Goal: Transaction & Acquisition: Obtain resource

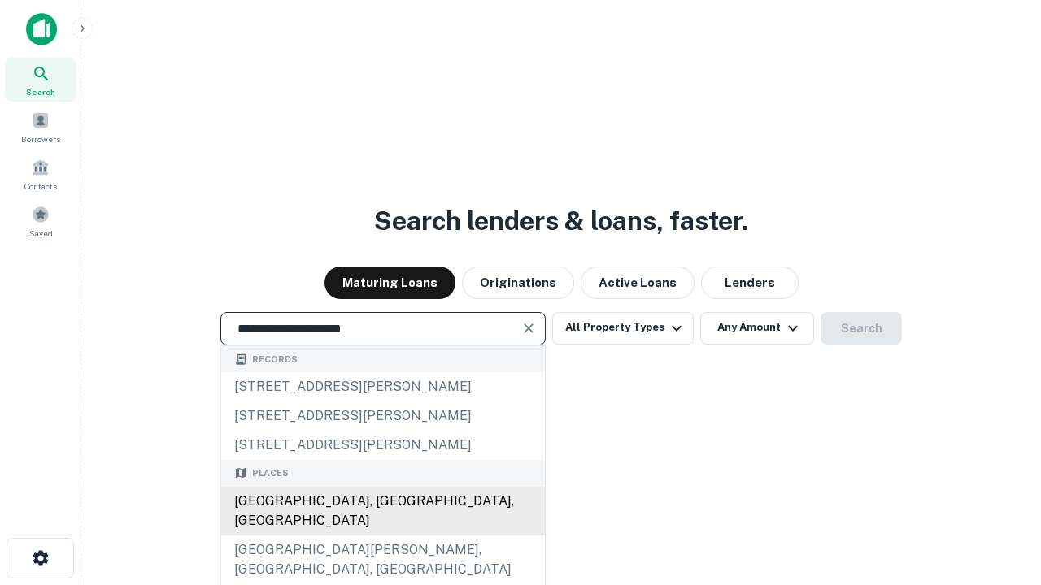
click at [382, 536] on div "[GEOGRAPHIC_DATA], [GEOGRAPHIC_DATA], [GEOGRAPHIC_DATA]" at bounding box center [383, 511] width 324 height 49
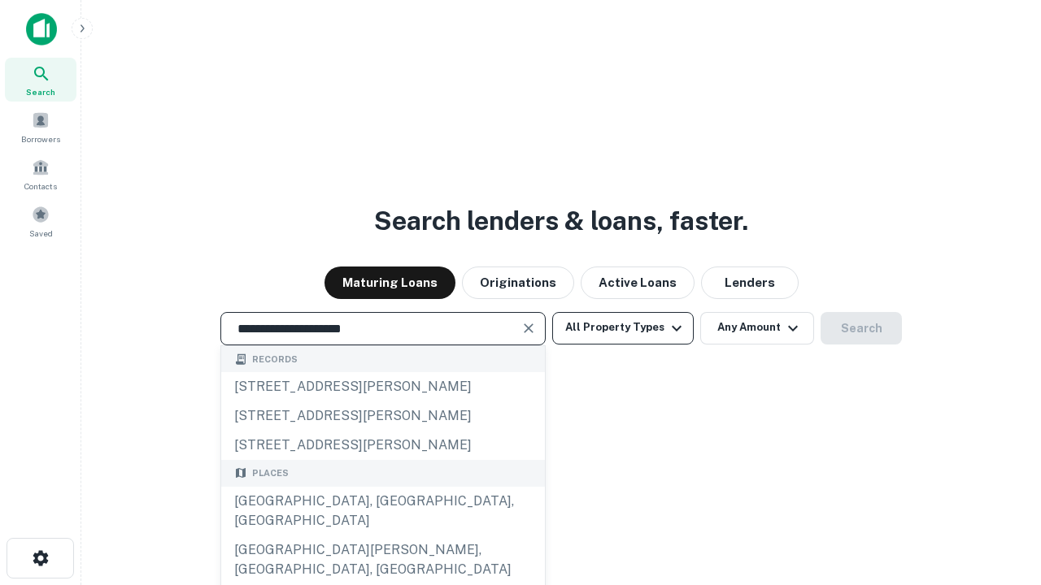
type input "**********"
click at [623, 328] on button "All Property Types" at bounding box center [622, 328] width 141 height 33
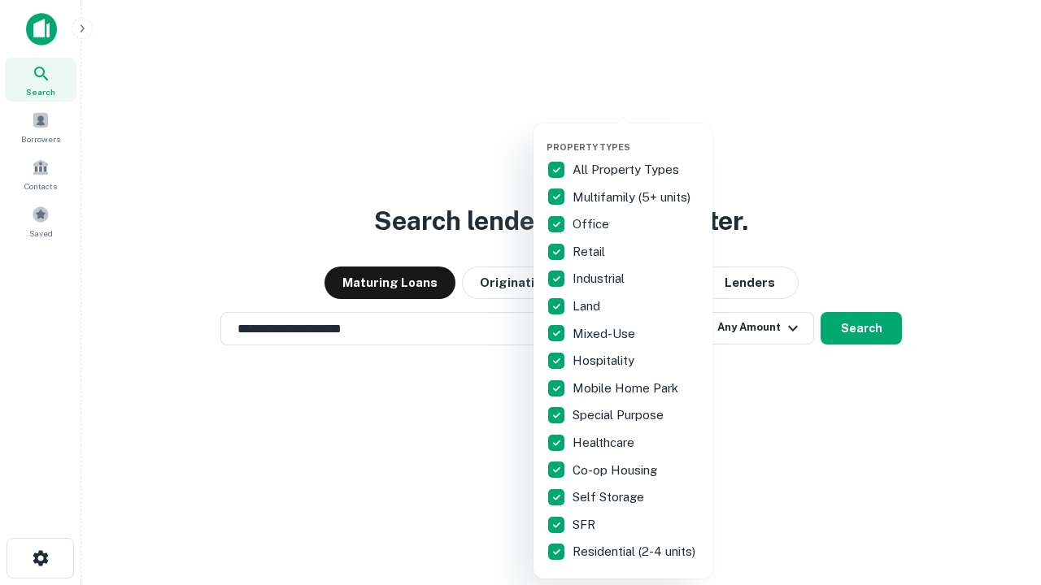
click at [636, 137] on button "button" at bounding box center [635, 137] width 179 height 1
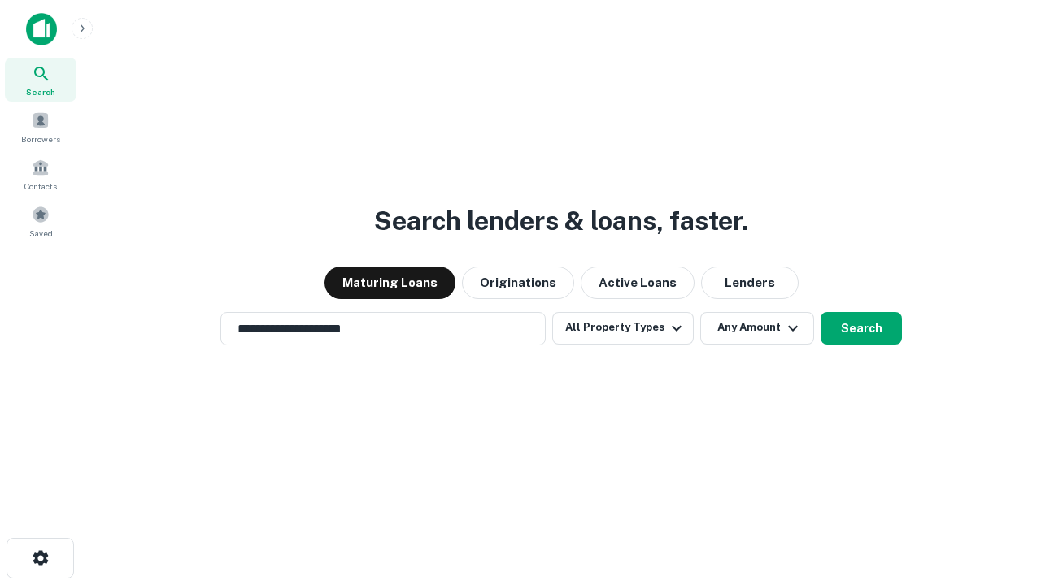
scroll to position [25, 0]
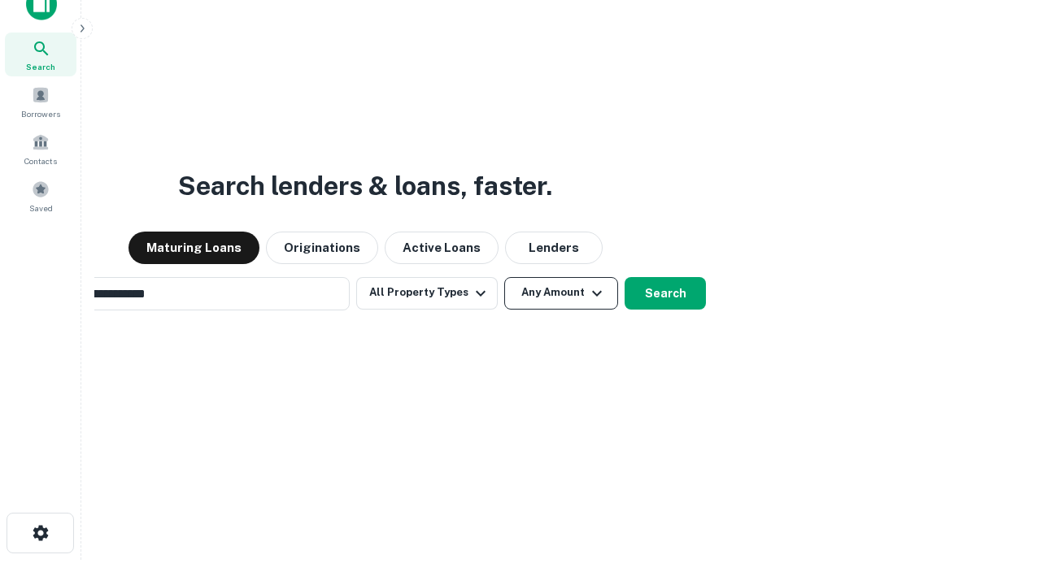
click at [504, 277] on button "Any Amount" at bounding box center [561, 293] width 114 height 33
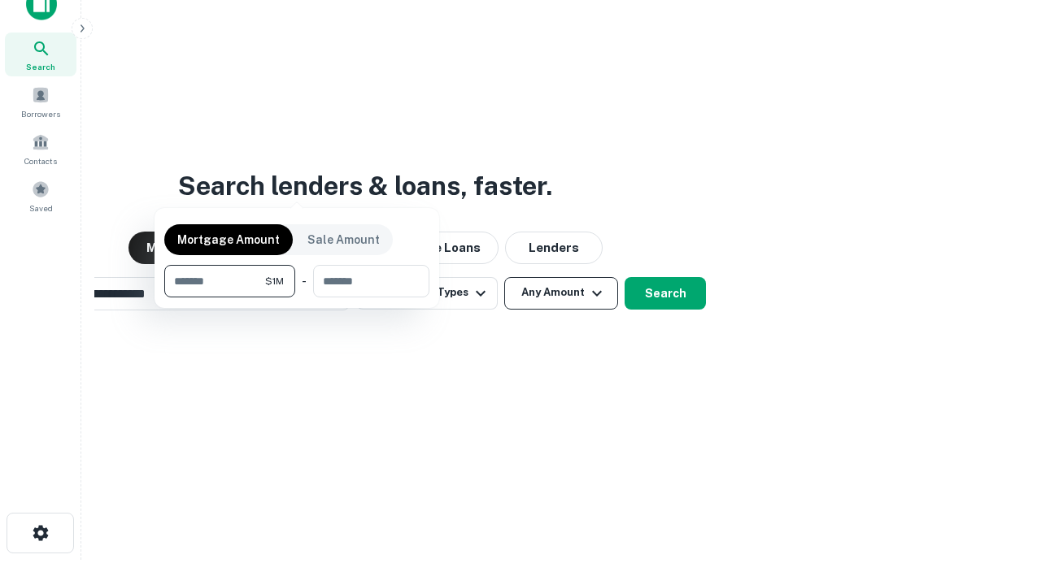
scroll to position [26, 0]
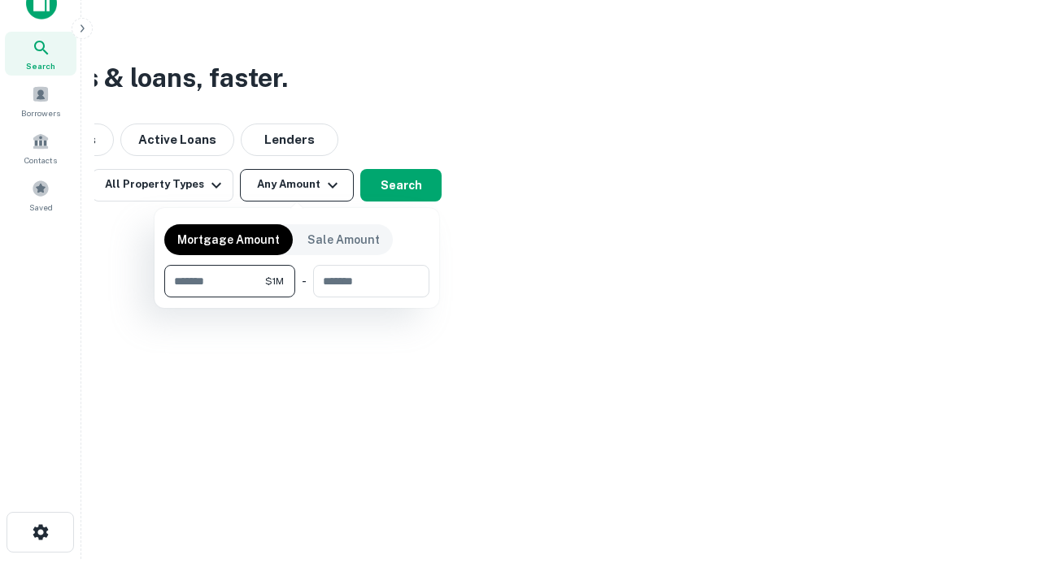
type input "*******"
click at [297, 298] on button "button" at bounding box center [296, 298] width 265 height 1
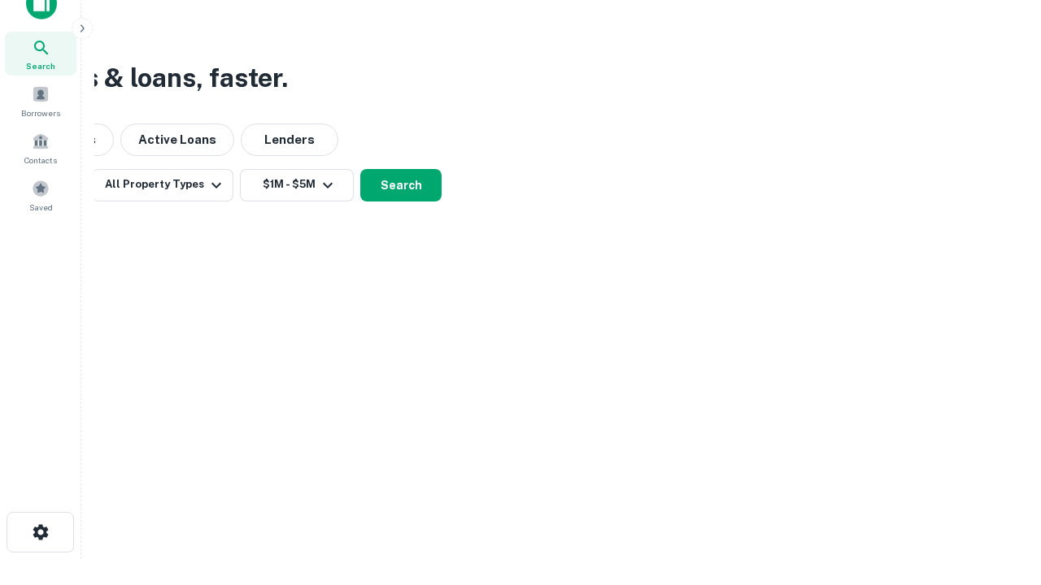
scroll to position [25, 0]
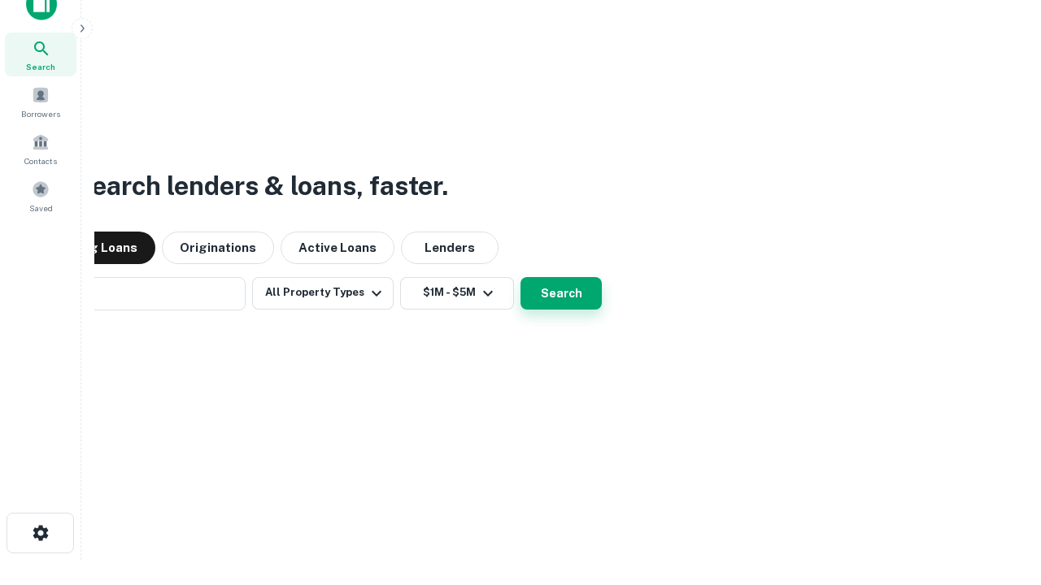
click at [520, 277] on button "Search" at bounding box center [560, 293] width 81 height 33
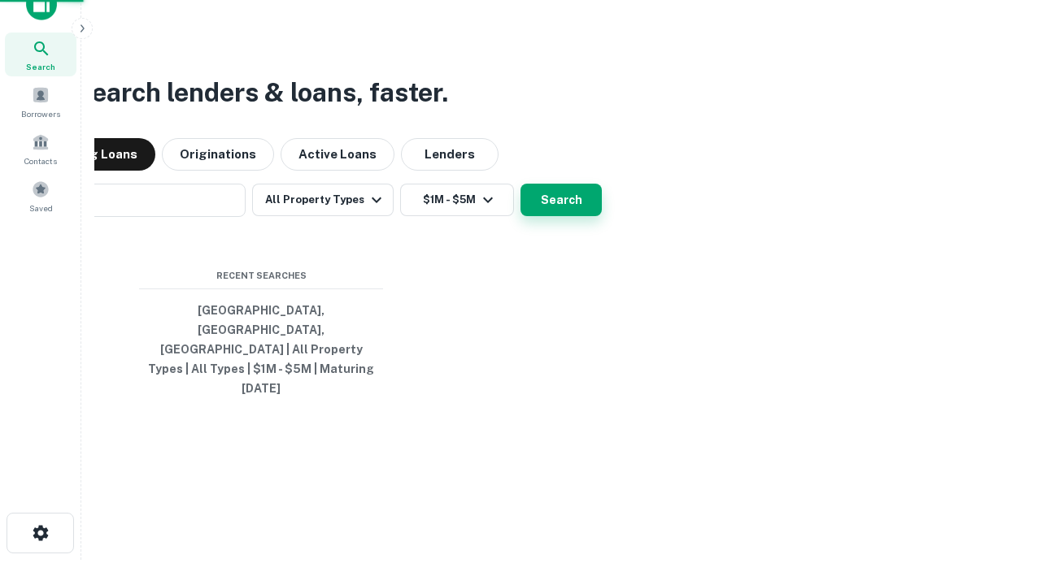
scroll to position [26, 0]
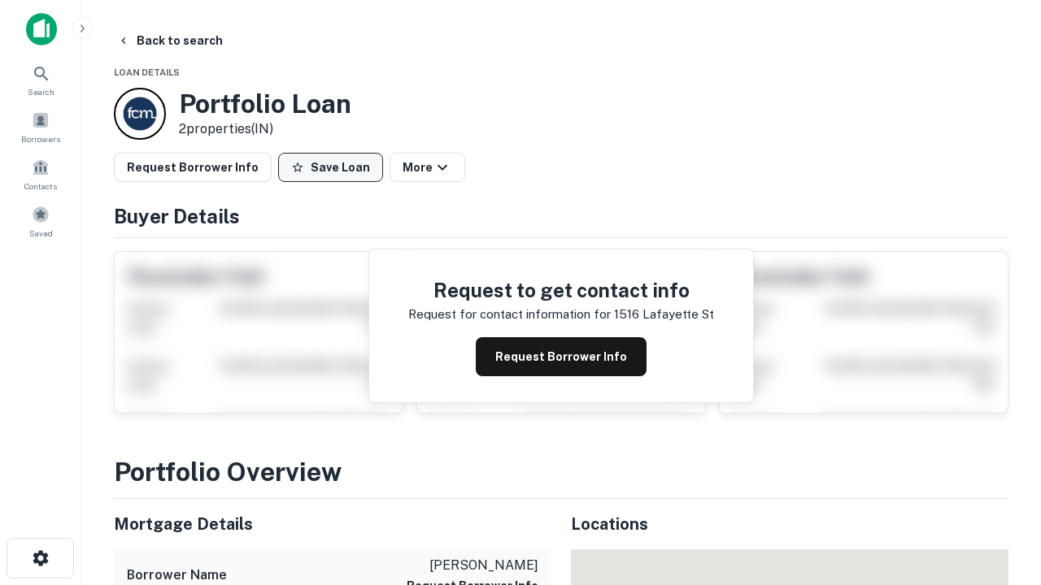
click at [330, 168] on button "Save Loan" at bounding box center [330, 167] width 105 height 29
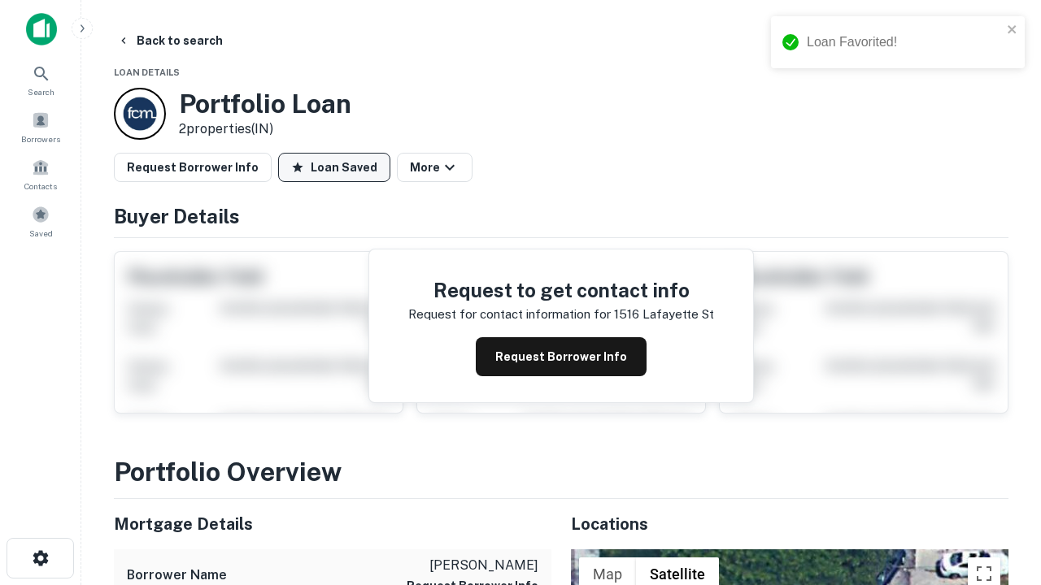
click at [334, 168] on button "Loan Saved" at bounding box center [334, 167] width 112 height 29
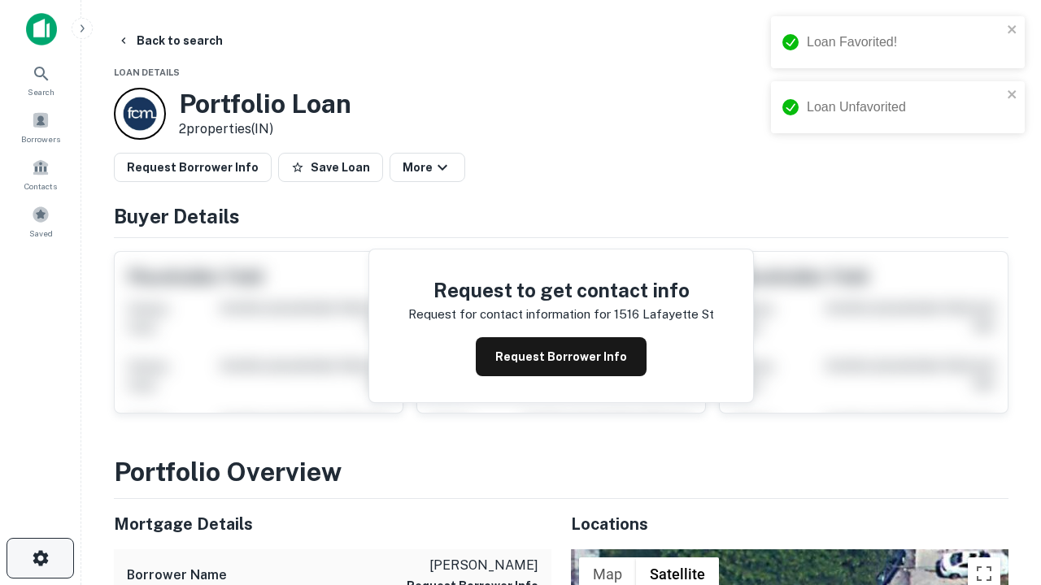
click at [40, 559] on icon "button" at bounding box center [41, 559] width 20 height 20
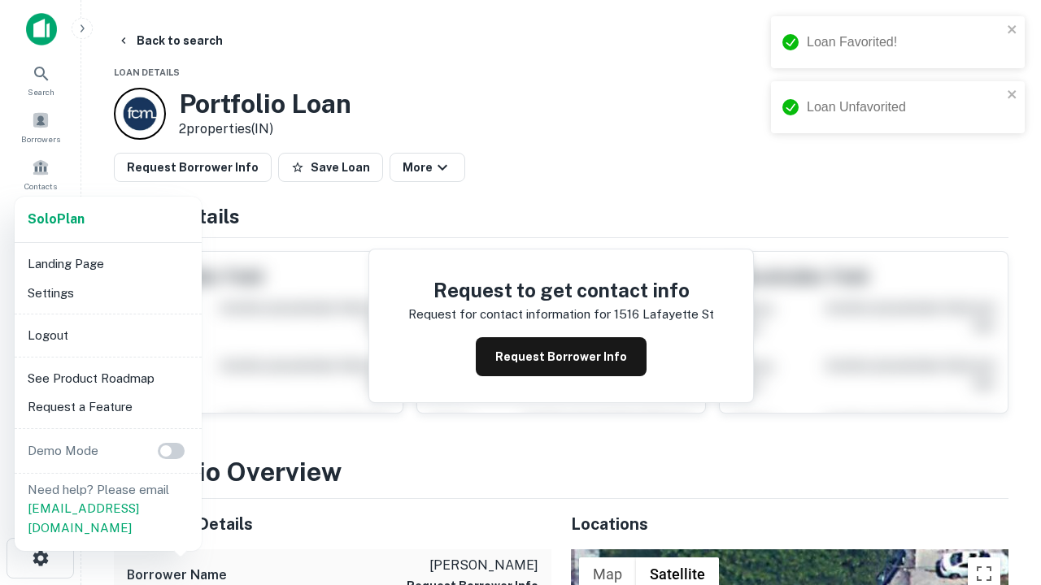
click at [107, 335] on li "Logout" at bounding box center [108, 335] width 174 height 29
